Goal: Information Seeking & Learning: Check status

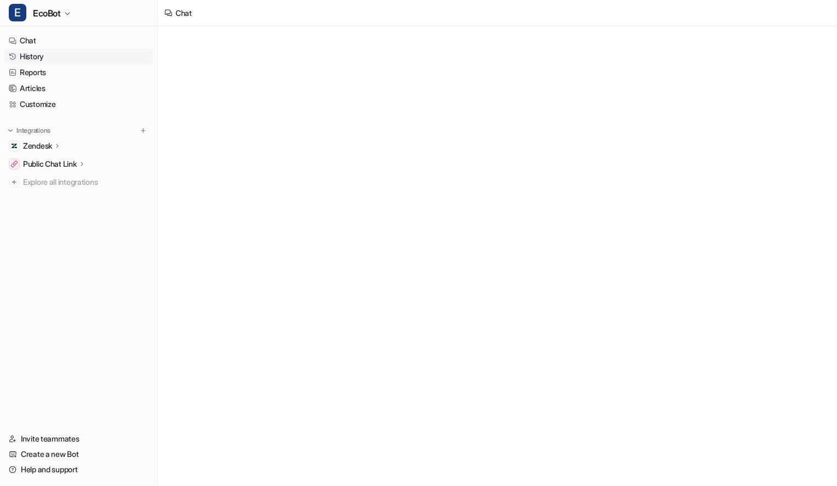
click at [38, 58] on link "History" at bounding box center [78, 56] width 149 height 15
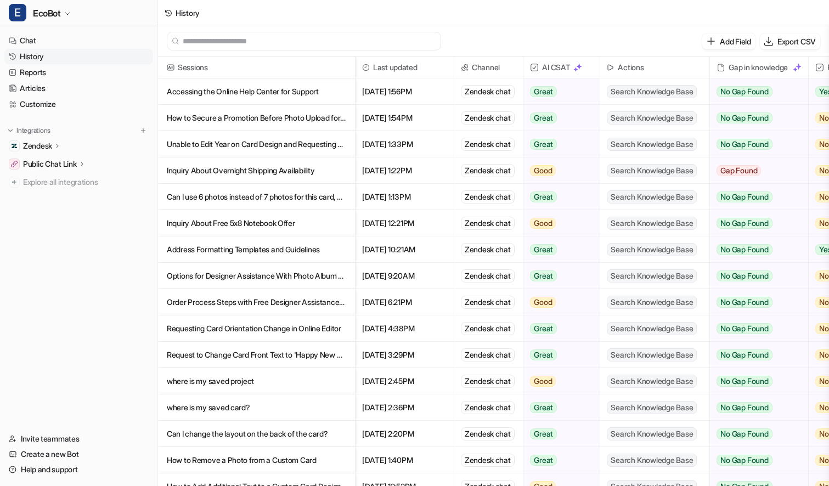
click at [330, 222] on p "Inquiry About Free 5x8 Notebook Offer" at bounding box center [256, 223] width 179 height 26
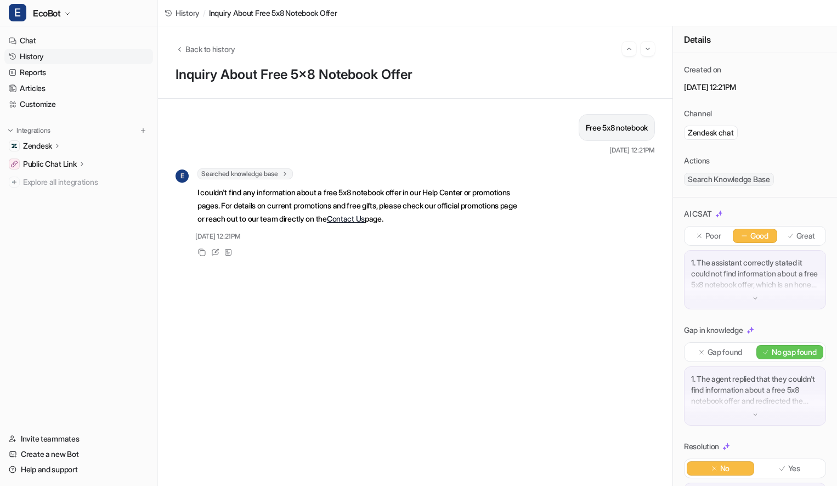
click at [602, 131] on p "Free 5x8 notebook" at bounding box center [617, 127] width 62 height 13
click at [209, 46] on span "Back to history" at bounding box center [210, 49] width 50 height 12
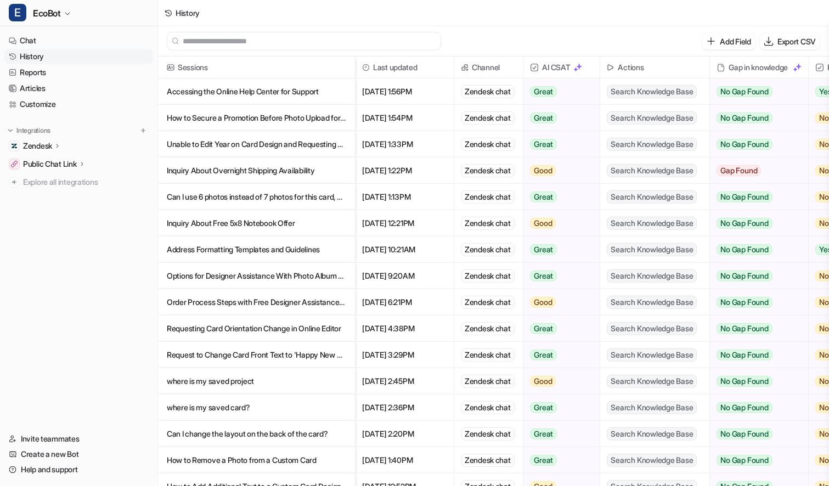
click at [330, 225] on p "Inquiry About Free 5x8 Notebook Offer" at bounding box center [256, 223] width 179 height 26
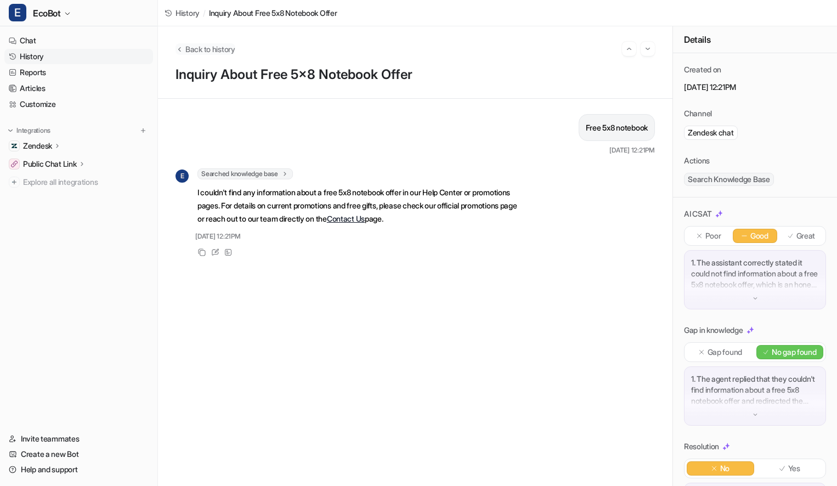
click at [226, 50] on span "Back to history" at bounding box center [210, 49] width 50 height 12
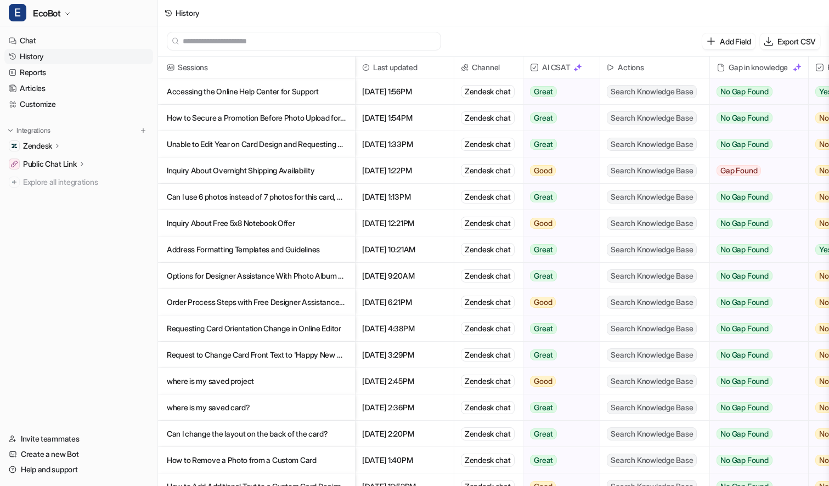
click at [336, 201] on p "Can I use 6 photos instead of 7 photos for this card, Watercolor Milestones?" at bounding box center [256, 197] width 179 height 26
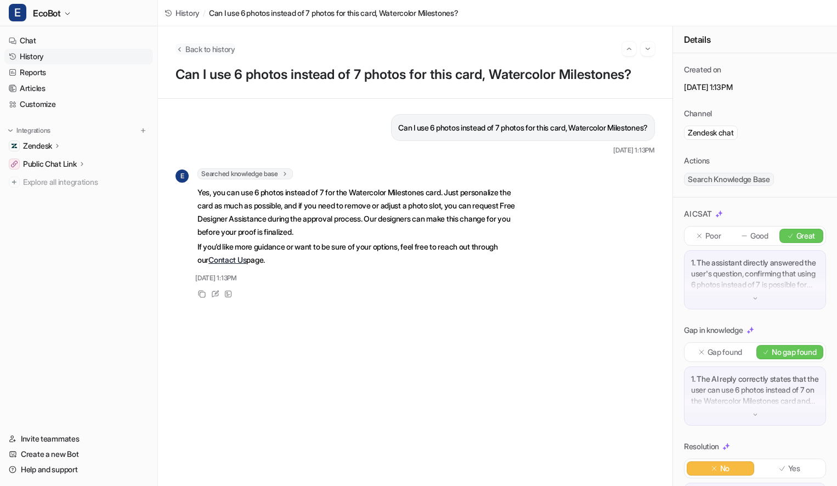
click at [194, 49] on span "Back to history" at bounding box center [210, 49] width 50 height 12
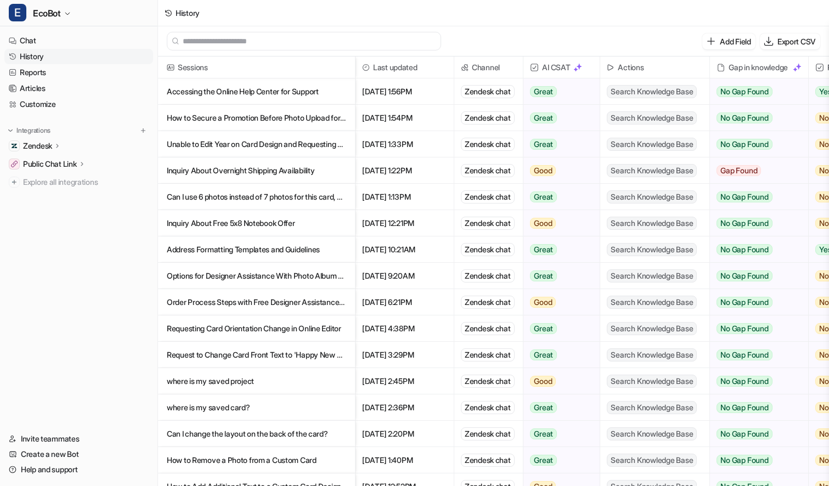
click at [337, 166] on p "Inquiry About Overnight Shipping Availability" at bounding box center [256, 170] width 179 height 26
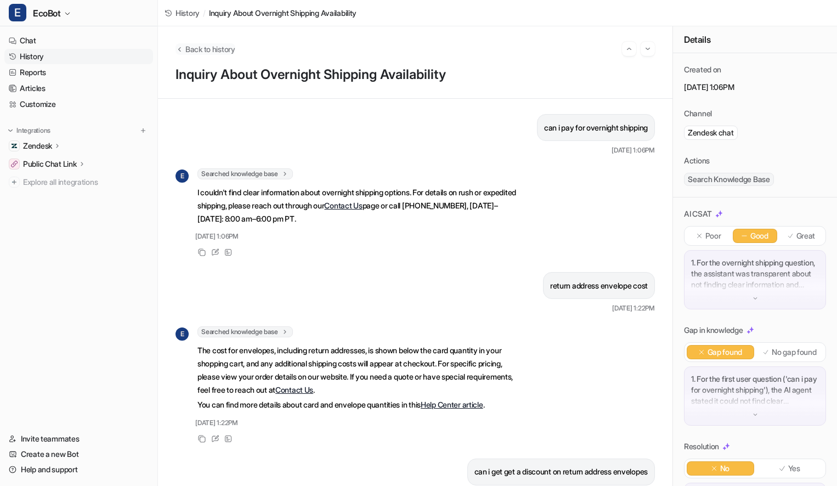
click at [227, 51] on span "Back to history" at bounding box center [210, 49] width 50 height 12
